Goal: Navigation & Orientation: Go to known website

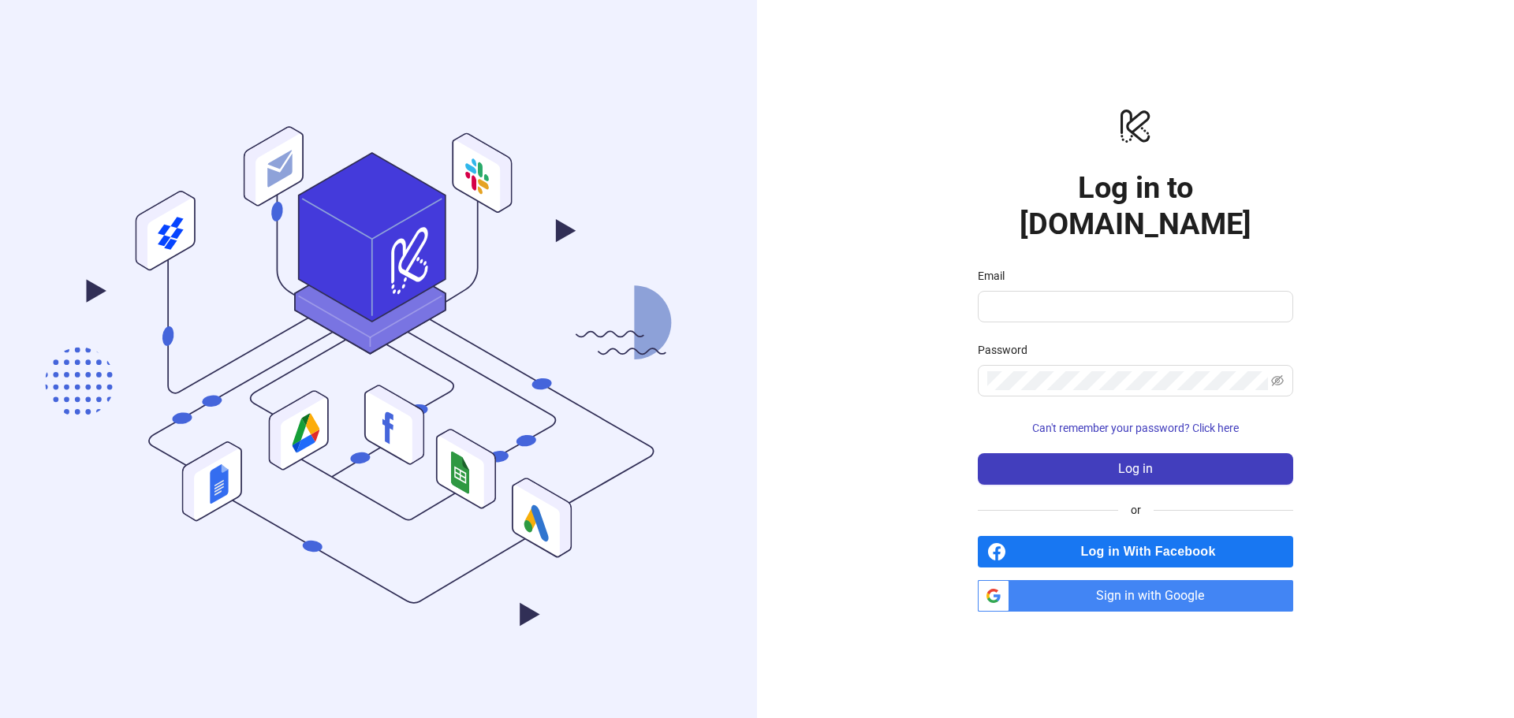
click at [1052, 270] on div "Email" at bounding box center [1134, 279] width 315 height 24
click at [1043, 297] on input "Email" at bounding box center [1133, 306] width 293 height 19
click at [0, 717] on com-1password-button at bounding box center [0, 718] width 0 height 0
click at [1076, 297] on input "Email" at bounding box center [1133, 306] width 293 height 19
click at [1232, 318] on form "Email Password Can't remember your password? Click here Log in" at bounding box center [1134, 376] width 315 height 218
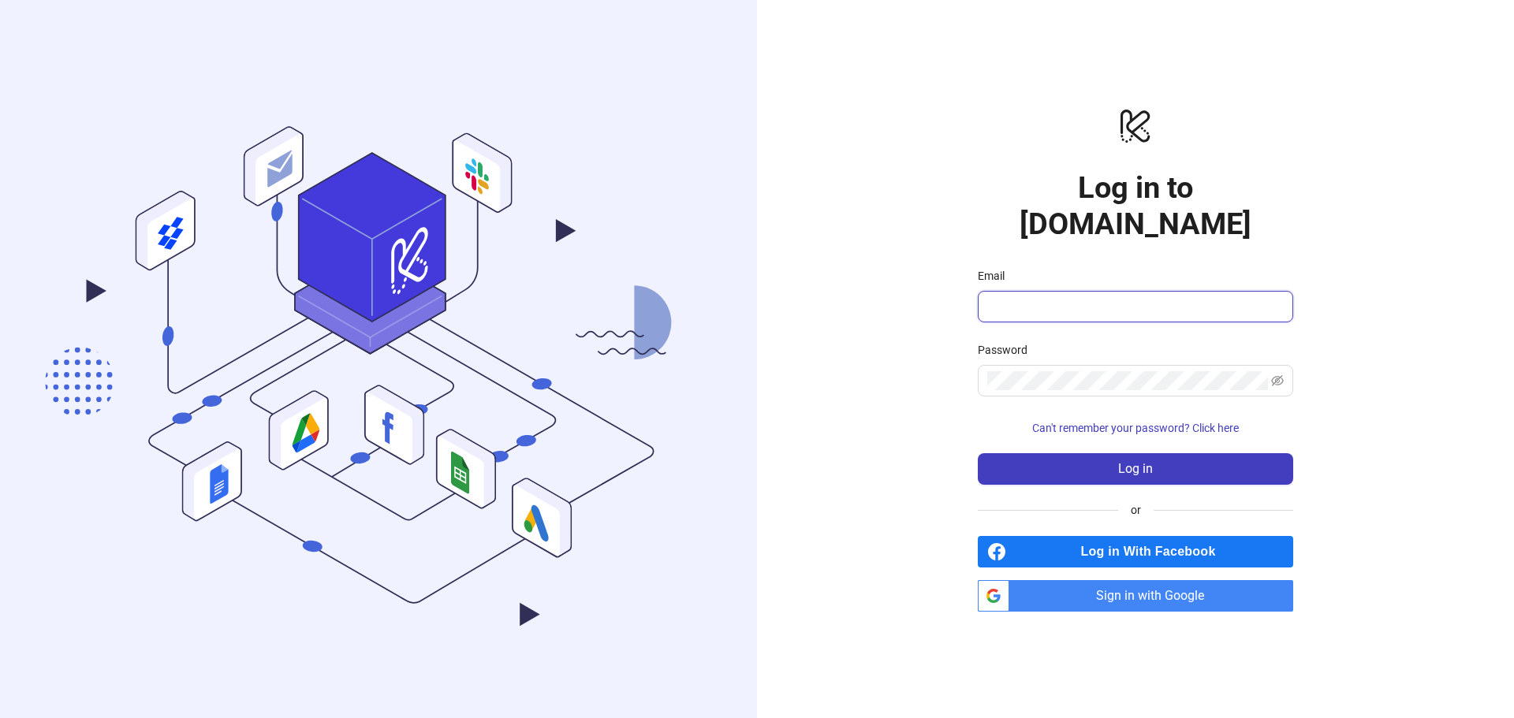
click at [1022, 297] on input "Email" at bounding box center [1133, 306] width 293 height 19
click at [1058, 297] on input "Email" at bounding box center [1133, 306] width 293 height 19
click at [1073, 297] on input "Email" at bounding box center [1133, 306] width 293 height 19
click at [1102, 580] on span "Sign in with Google" at bounding box center [1153, 596] width 277 height 32
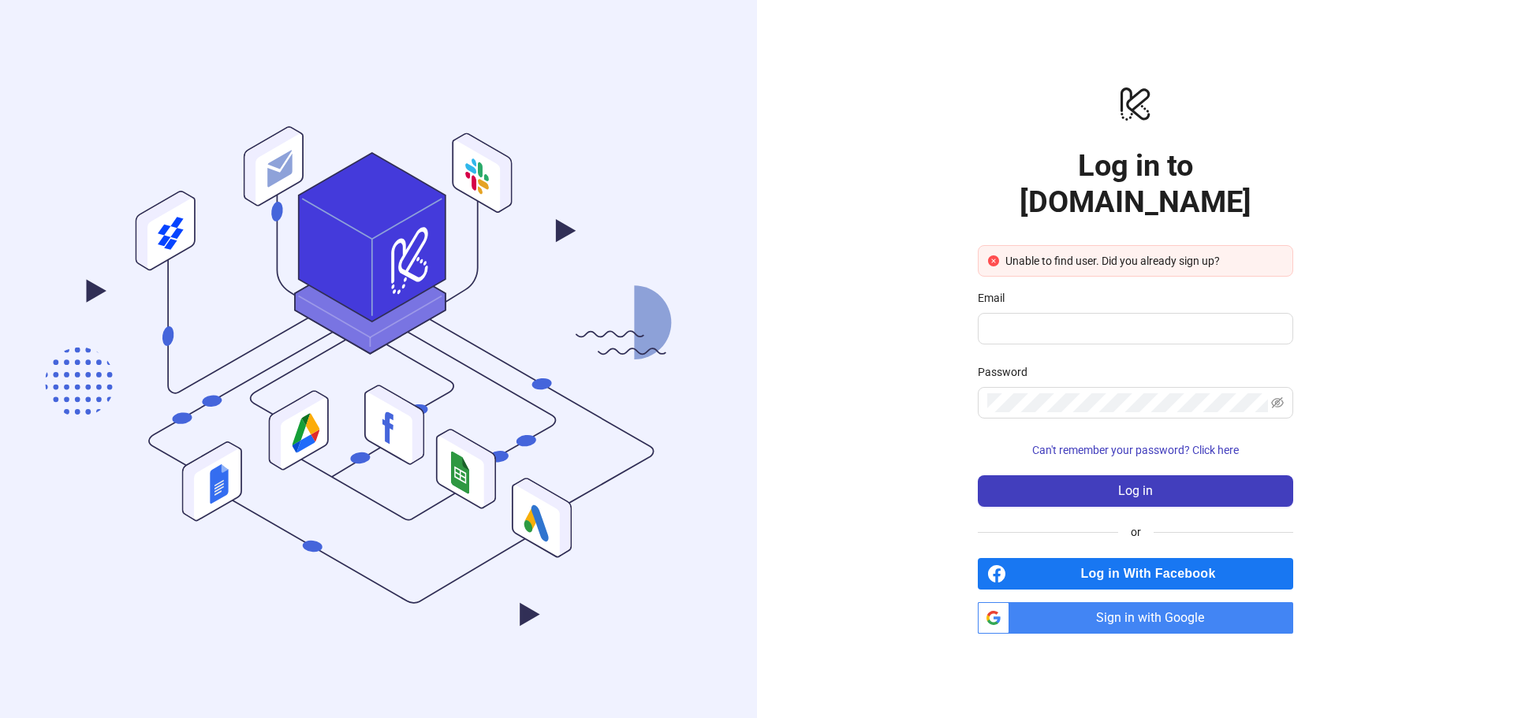
click at [1106, 292] on div "Email" at bounding box center [1134, 301] width 315 height 24
click at [1170, 607] on span "Sign in with Google" at bounding box center [1153, 618] width 277 height 32
click at [1359, 244] on div "logo/logo-mobile Log in to Kitchn.io Unable to find user. Did you already sign …" at bounding box center [1135, 359] width 757 height 718
click at [1035, 319] on input "Email" at bounding box center [1133, 328] width 293 height 19
click at [0, 717] on com-1password-button at bounding box center [0, 718] width 0 height 0
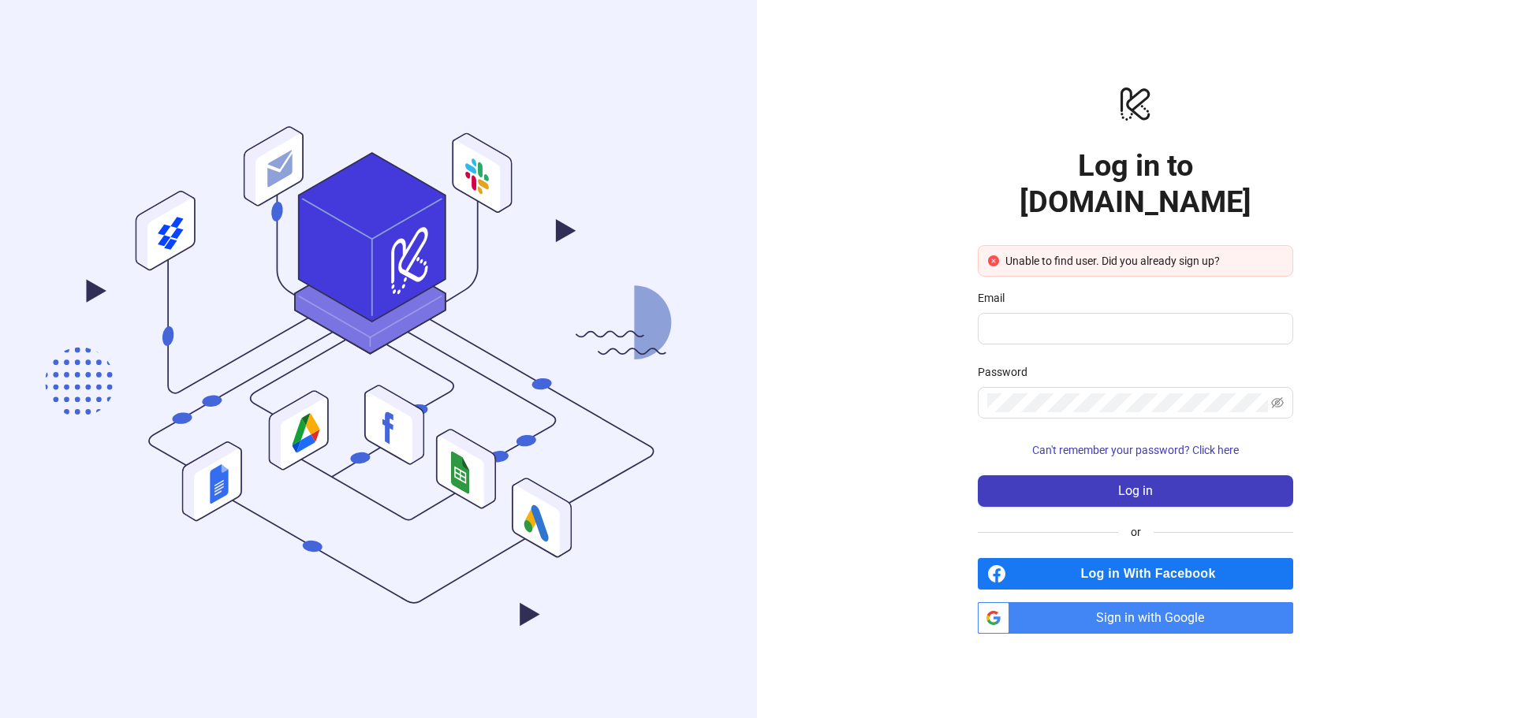
click at [1226, 610] on span "Sign in with Google" at bounding box center [1153, 618] width 277 height 32
click at [1123, 604] on span "Sign in with Google" at bounding box center [1153, 618] width 277 height 32
click at [1464, 281] on div "logo/logo-mobile Log in to Kitchn.io Unable to find user. Did you already sign …" at bounding box center [1135, 359] width 757 height 718
click at [1046, 319] on input "Email" at bounding box center [1133, 328] width 293 height 19
click at [1179, 602] on span "Sign in with Google" at bounding box center [1153, 618] width 277 height 32
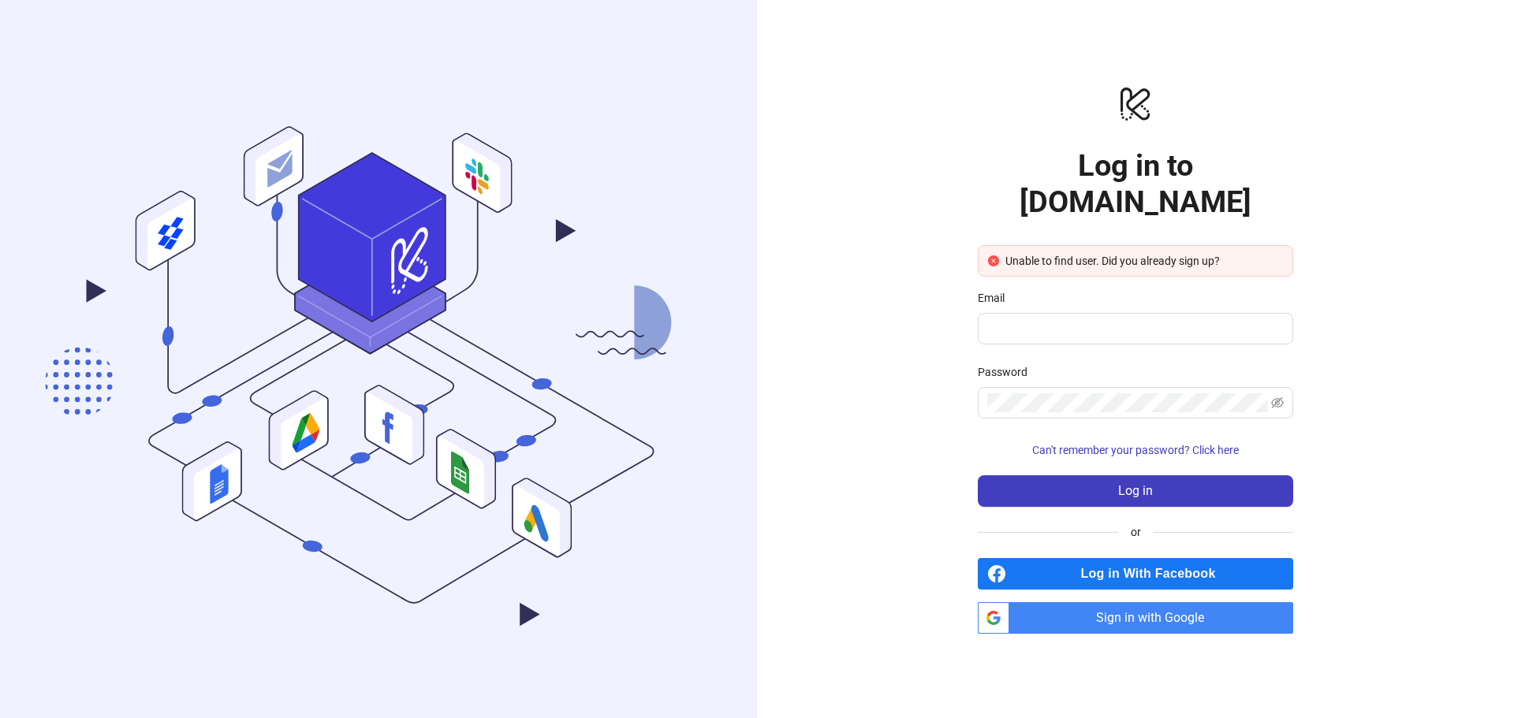
click at [1103, 602] on span "Sign in with Google" at bounding box center [1153, 618] width 277 height 32
click at [1233, 607] on span "Sign in with Google" at bounding box center [1153, 618] width 277 height 32
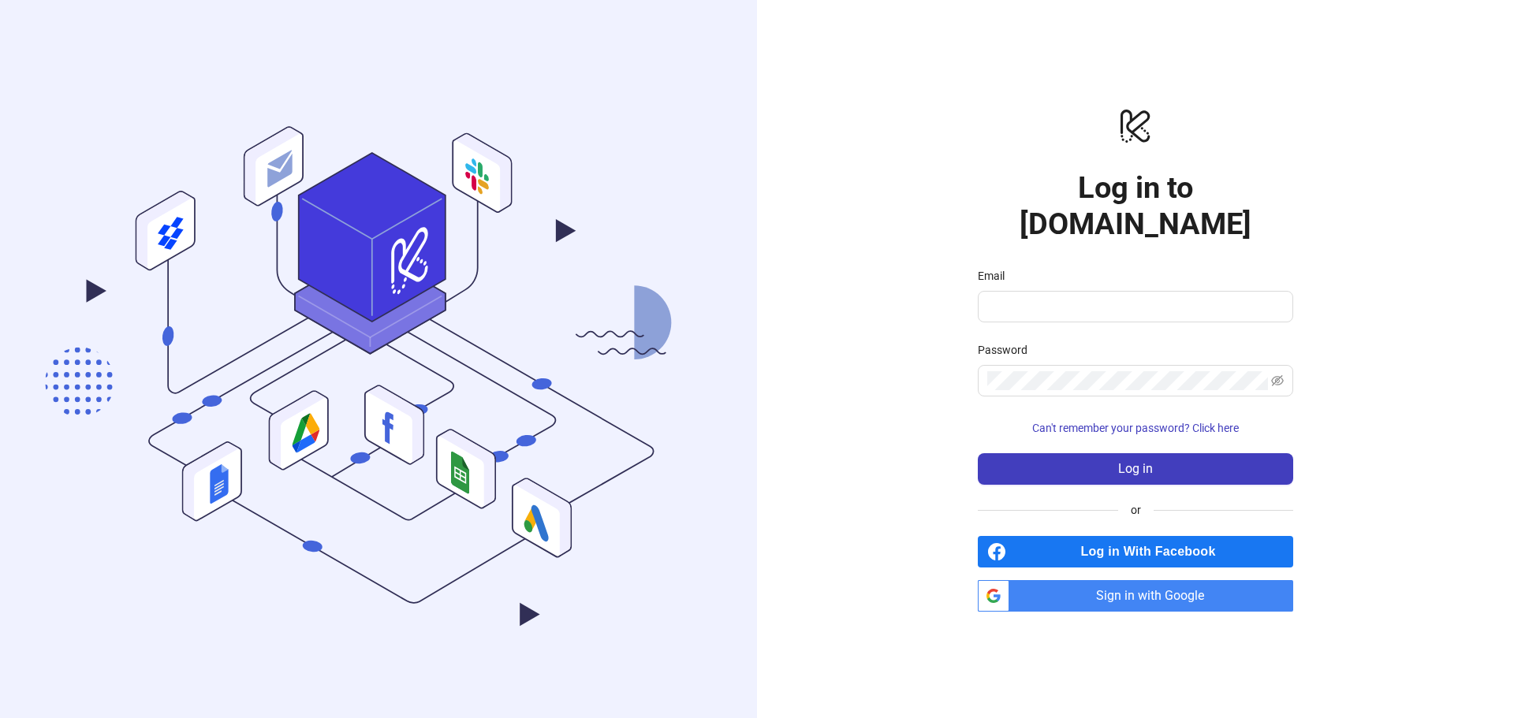
click at [1126, 580] on span "Sign in with Google" at bounding box center [1153, 596] width 277 height 32
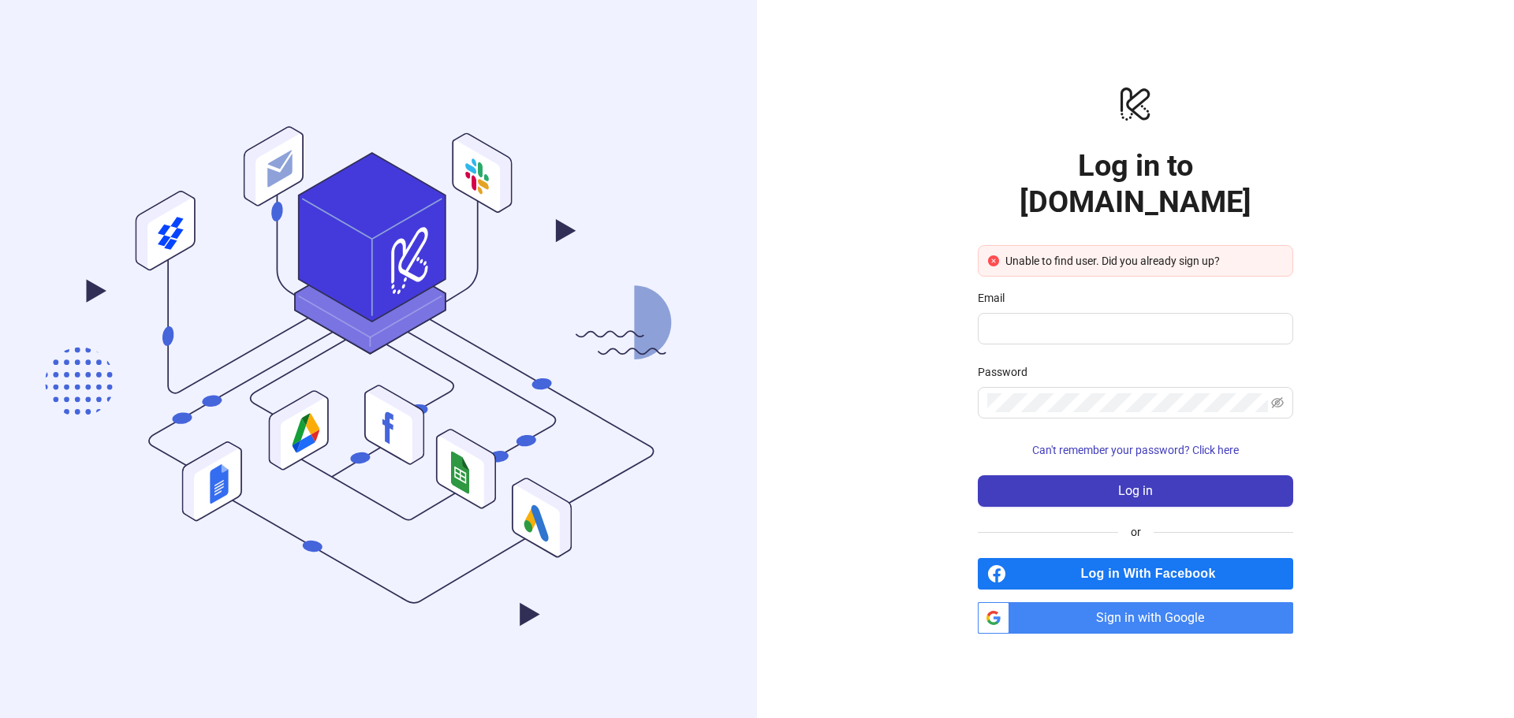
click at [1123, 602] on span "Sign in with Google" at bounding box center [1153, 618] width 277 height 32
drag, startPoint x: 1052, startPoint y: 244, endPoint x: 1156, endPoint y: 251, distance: 104.3
click at [1156, 251] on div "Unable to find user. Did you already sign up?" at bounding box center [1134, 261] width 315 height 32
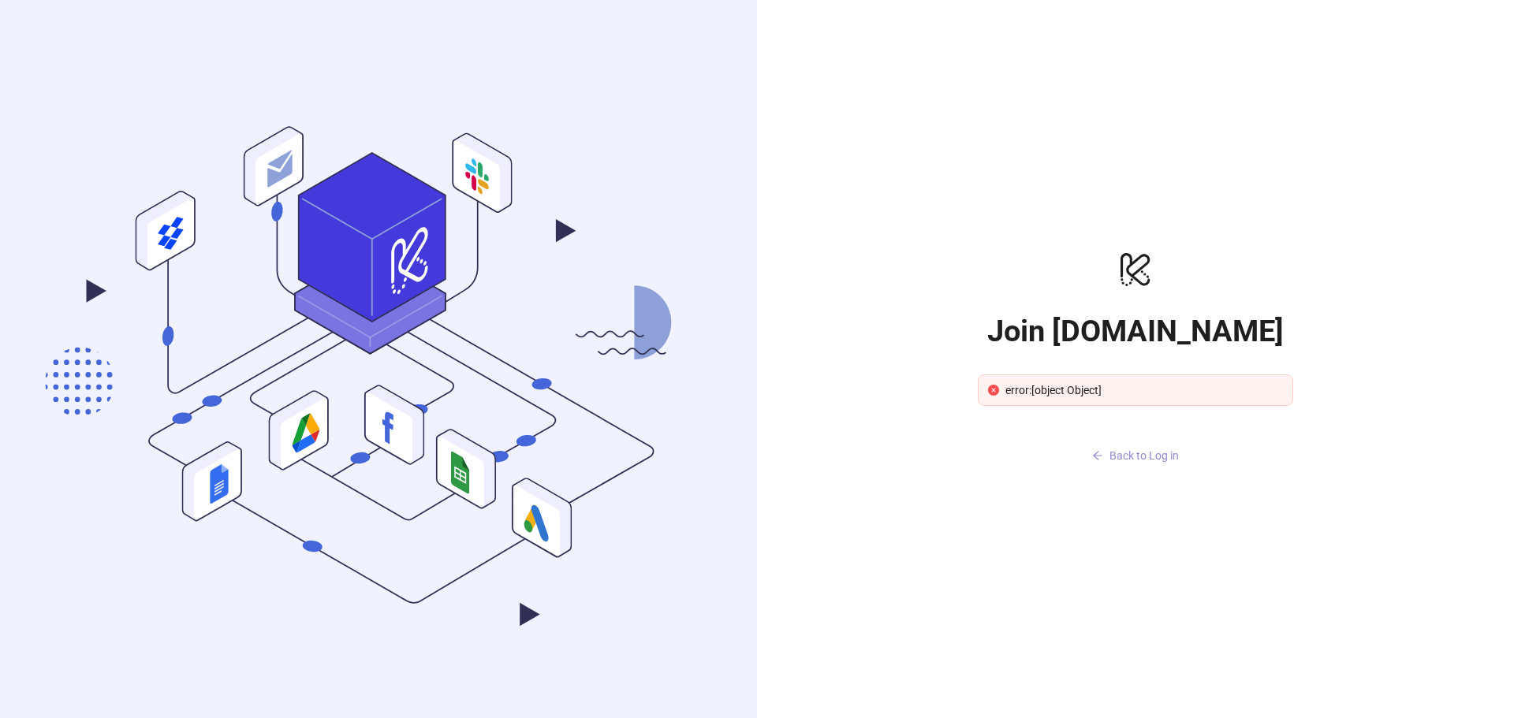
click at [1135, 456] on span "Back to Log in" at bounding box center [1143, 455] width 69 height 13
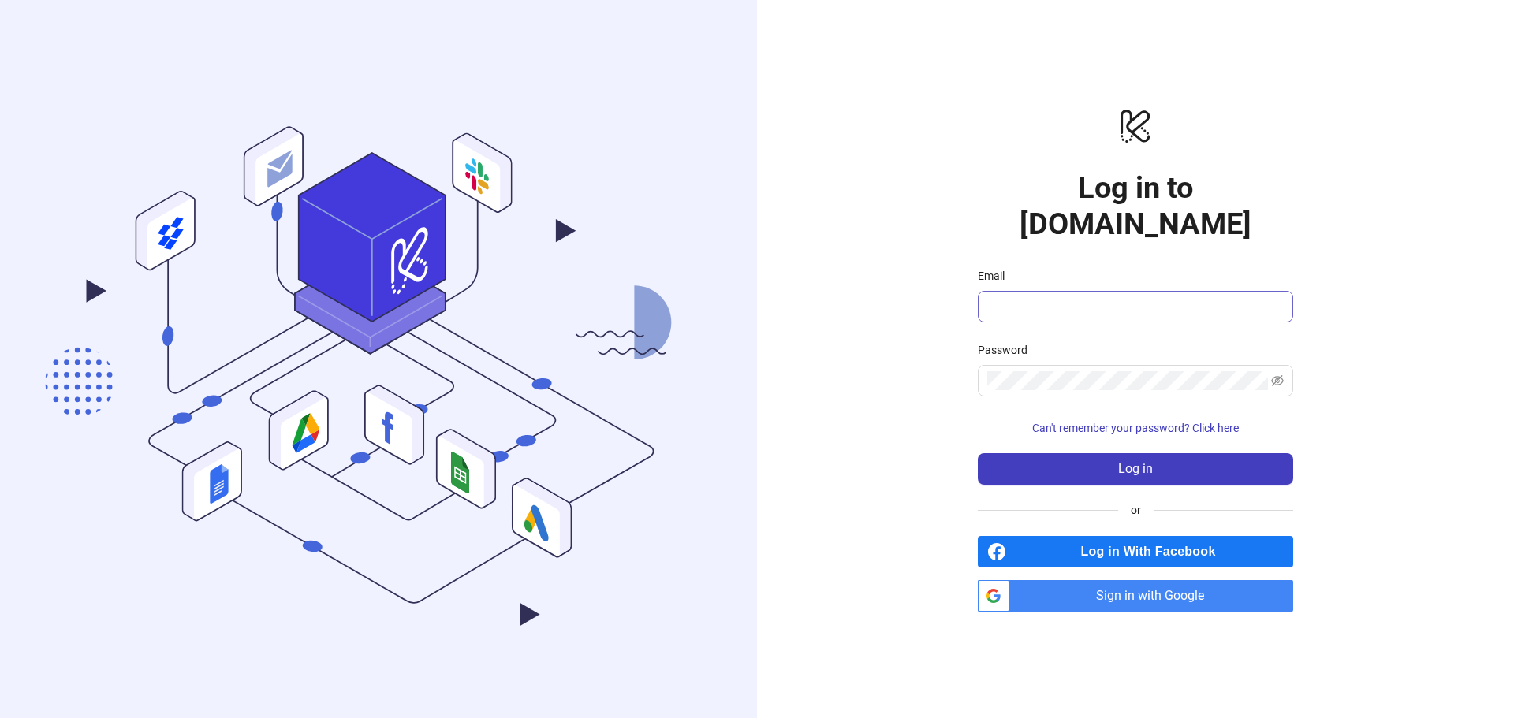
click at [992, 291] on span at bounding box center [1134, 307] width 315 height 32
